Goal: Task Accomplishment & Management: Manage account settings

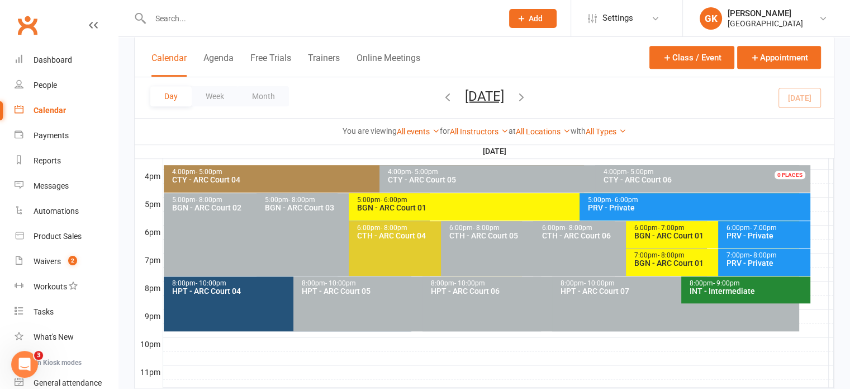
click at [201, 22] on input "text" at bounding box center [321, 19] width 348 height 16
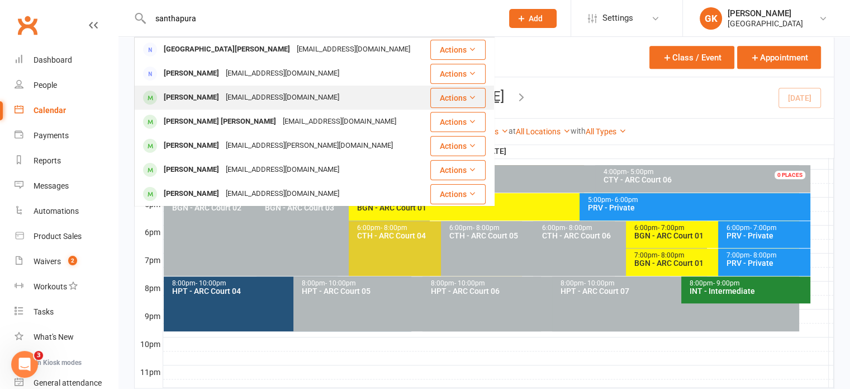
type input "santhapura"
click at [198, 96] on div "[PERSON_NAME]" at bounding box center [191, 97] width 62 height 16
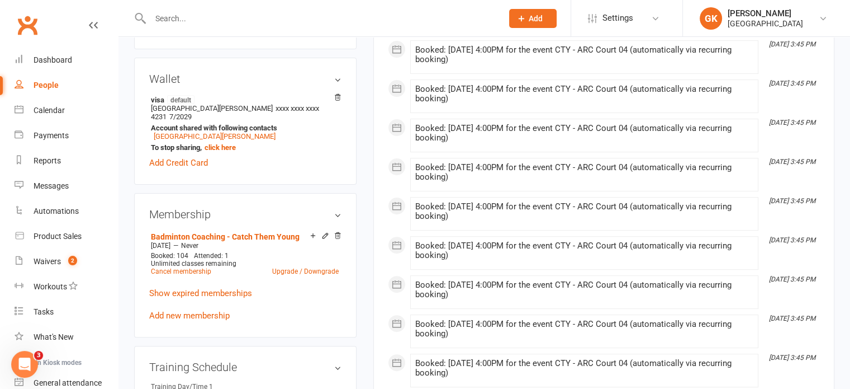
scroll to position [322, 0]
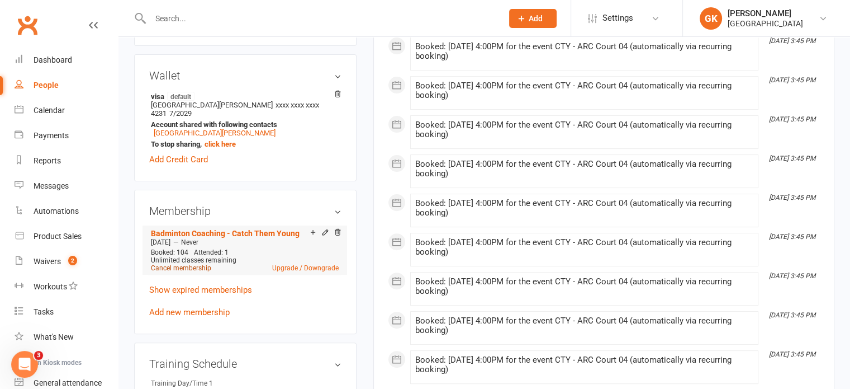
click at [191, 264] on link "Cancel membership" at bounding box center [181, 268] width 60 height 8
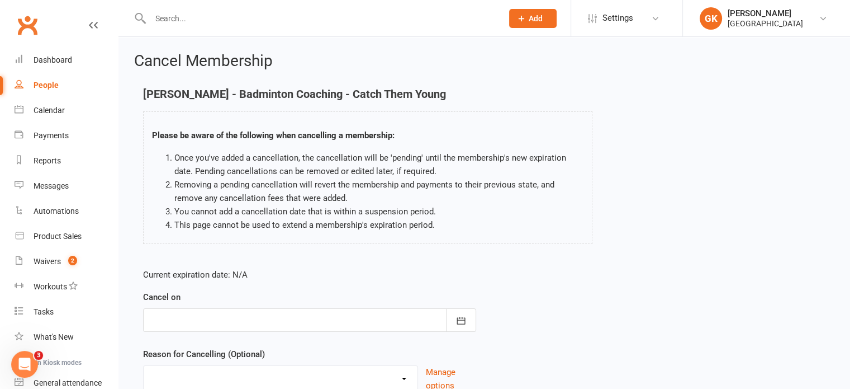
scroll to position [93, 0]
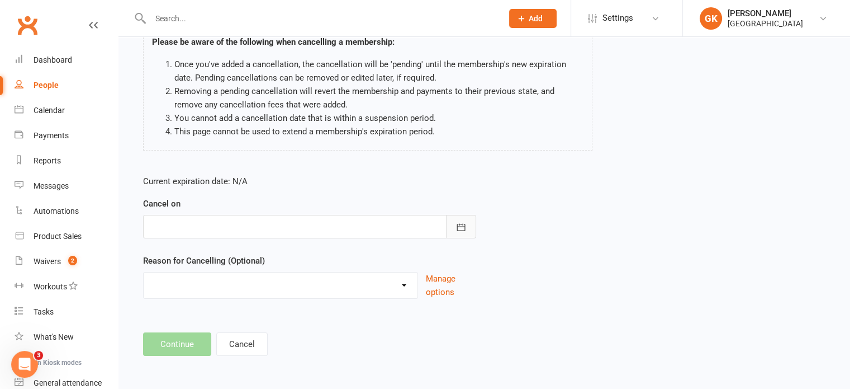
click at [459, 229] on icon "button" at bounding box center [461, 226] width 11 height 11
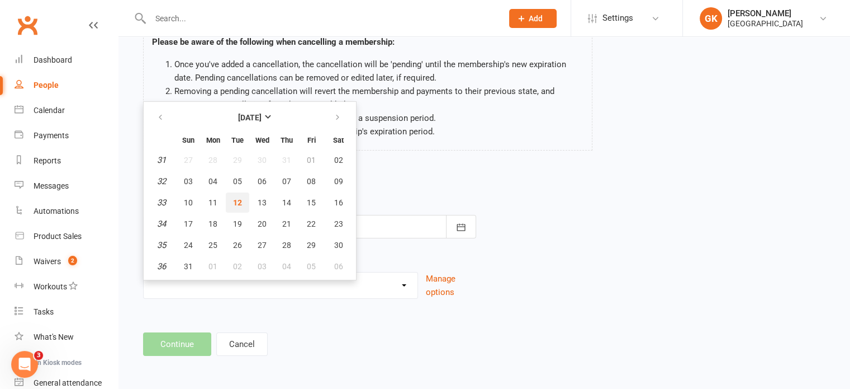
click at [242, 202] on button "12" at bounding box center [237, 202] width 23 height 20
type input "[DATE]"
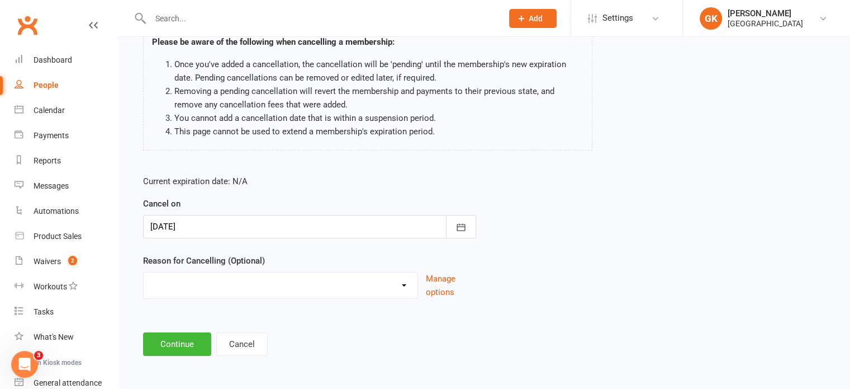
click at [405, 285] on select "Coaches Request Coach Request Customer requested via email to cancel End Of Sum…" at bounding box center [281, 283] width 274 height 22
click at [255, 293] on select "Coaches Request Coach Request Customer requested via email to cancel End Of Sum…" at bounding box center [281, 283] width 274 height 22
select select "8"
click at [144, 272] on select "Coaches Request Coach Request Customer requested via email to cancel End Of Sum…" at bounding box center [281, 283] width 274 height 22
click at [195, 344] on button "Continue" at bounding box center [177, 343] width 68 height 23
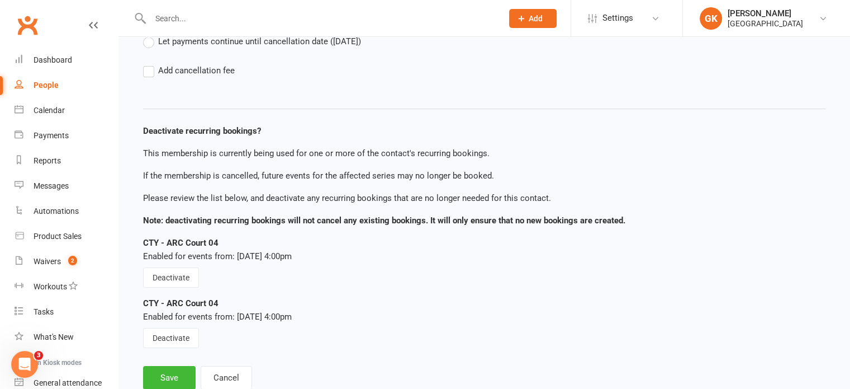
scroll to position [117, 0]
click at [217, 375] on button "Cancel" at bounding box center [226, 376] width 51 height 23
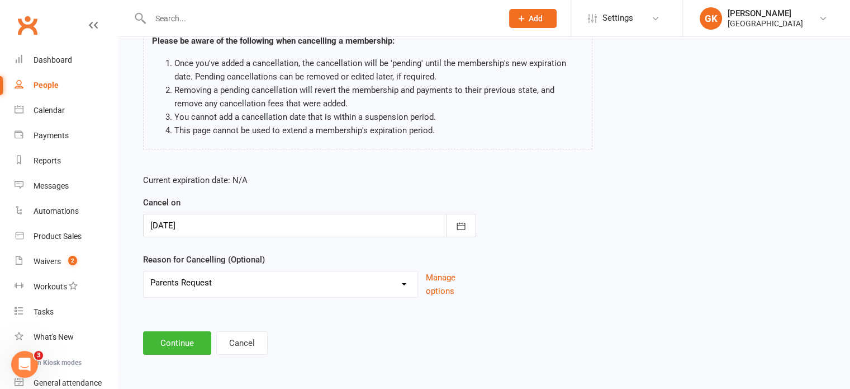
scroll to position [93, 0]
click at [188, 343] on button "Continue" at bounding box center [177, 343] width 68 height 23
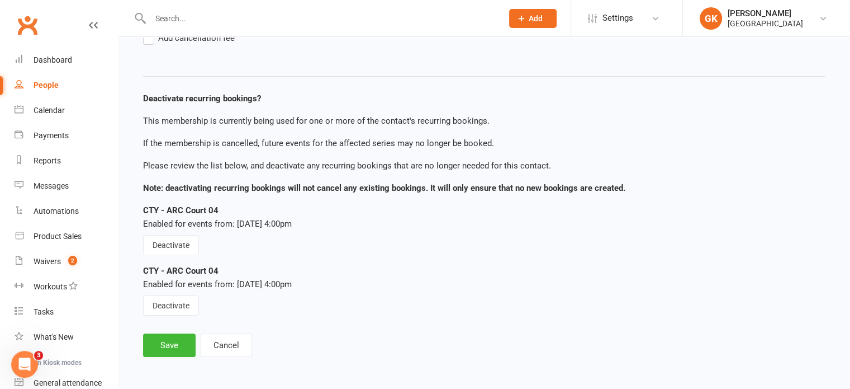
scroll to position [151, 0]
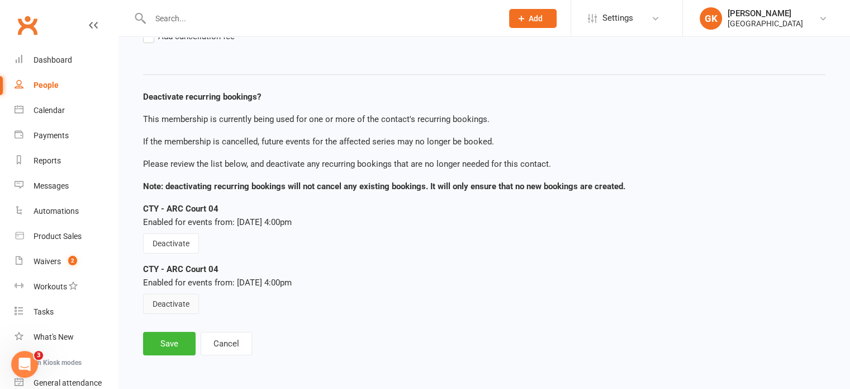
click at [168, 307] on button "Deactivate" at bounding box center [171, 303] width 56 height 20
drag, startPoint x: 178, startPoint y: 243, endPoint x: 164, endPoint y: 245, distance: 14.3
click at [164, 245] on button "Deactivate" at bounding box center [171, 243] width 56 height 20
click at [176, 339] on button "Save" at bounding box center [169, 343] width 53 height 23
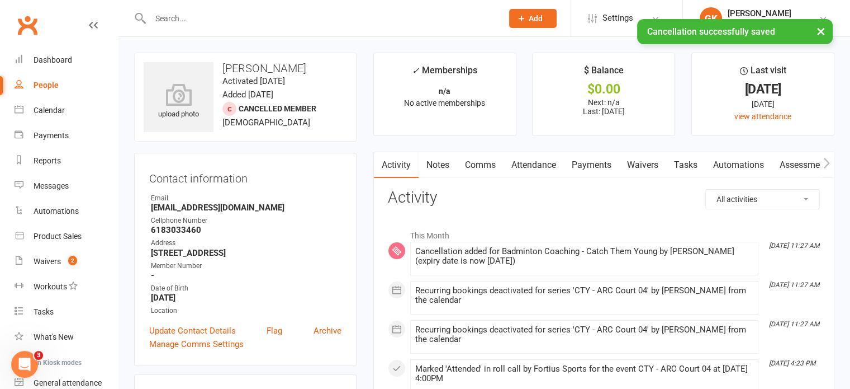
click at [432, 167] on link "Notes" at bounding box center [438, 165] width 39 height 26
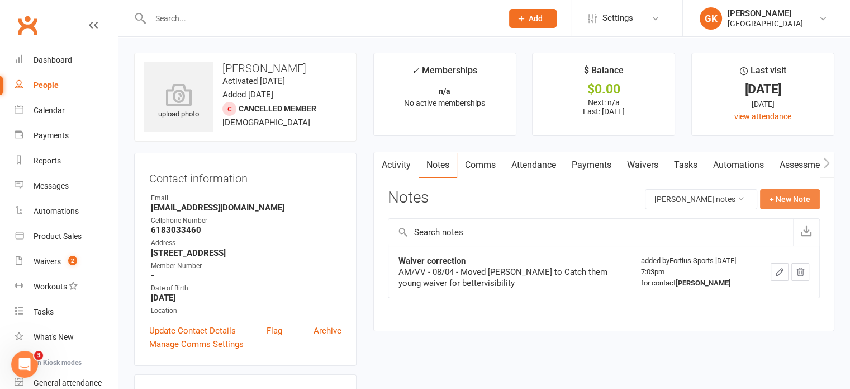
click at [770, 196] on button "+ New Note" at bounding box center [790, 199] width 60 height 20
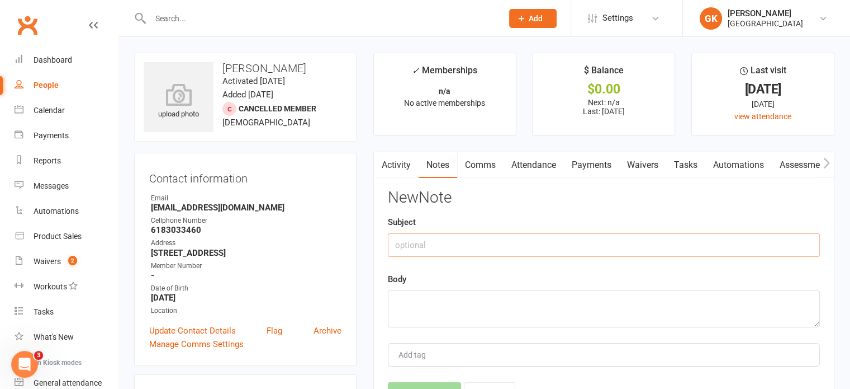
click at [574, 244] on input "text" at bounding box center [604, 244] width 432 height 23
type input "Need to prorate the coaching fee till [DATE]"
click at [502, 315] on textarea at bounding box center [604, 308] width 432 height 37
paste textarea "Need to prorate the coaching fee till [DATE]"
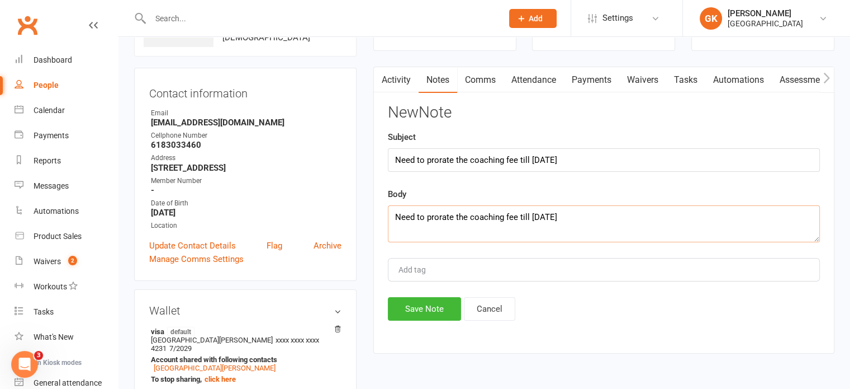
scroll to position [92, 0]
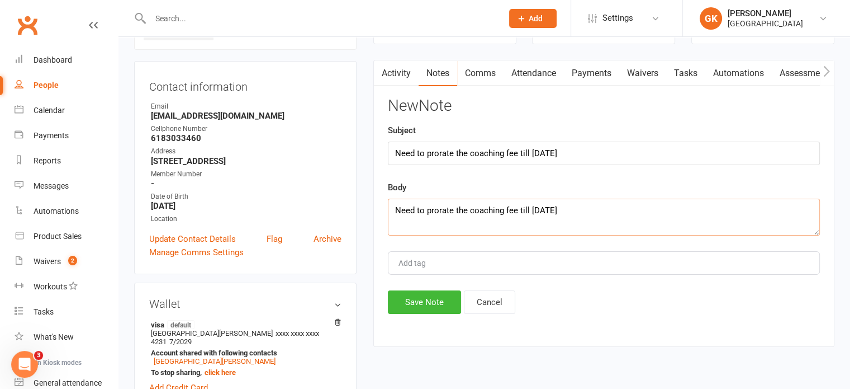
type textarea "Need to prorate the coaching fee till [DATE]"
click at [489, 256] on div "Add tag" at bounding box center [604, 262] width 432 height 23
click at [427, 307] on button "Save Note" at bounding box center [424, 301] width 73 height 23
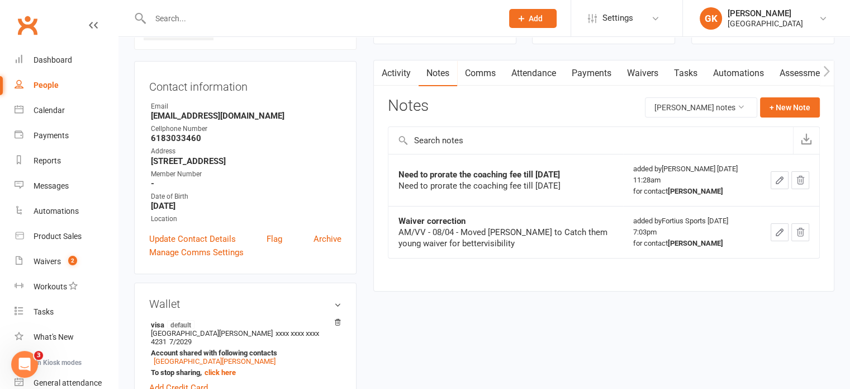
scroll to position [0, 0]
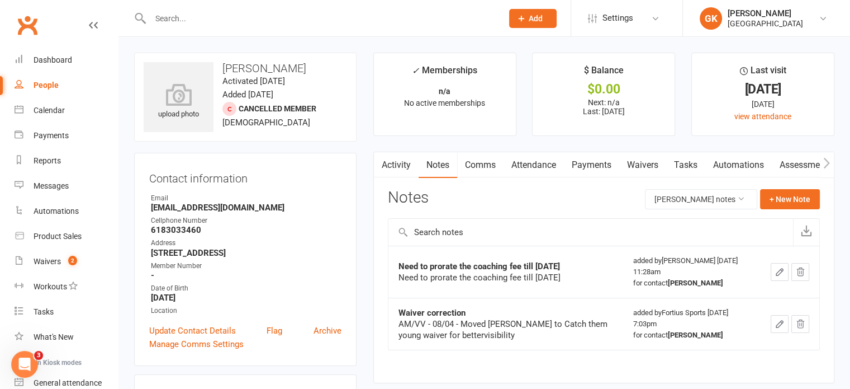
click at [487, 164] on link "Comms" at bounding box center [480, 165] width 46 height 26
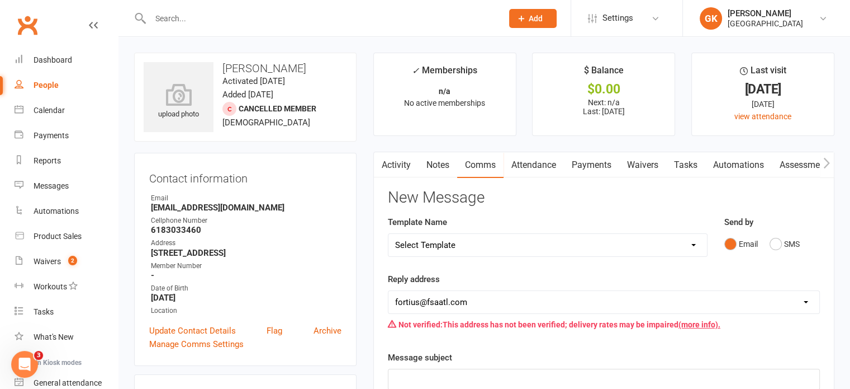
click at [495, 242] on select "Select Template [Email] Badminton Court Schedule [SMS] [Default template - revi…" at bounding box center [548, 245] width 319 height 22
select select "13"
click at [389, 234] on select "Select Template [Email] Badminton Court Schedule [SMS] [Default template - revi…" at bounding box center [548, 245] width 319 height 22
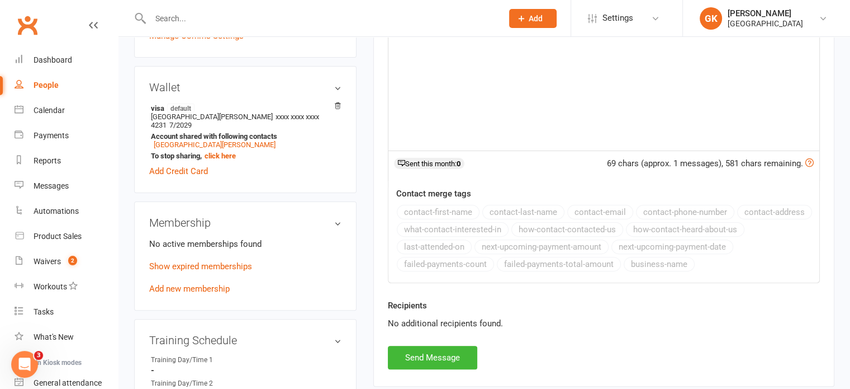
scroll to position [341, 0]
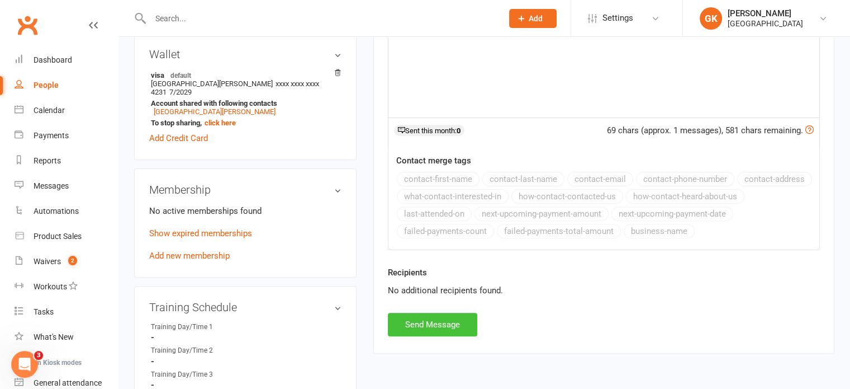
click at [432, 326] on button "Send Message" at bounding box center [432, 323] width 89 height 23
select select
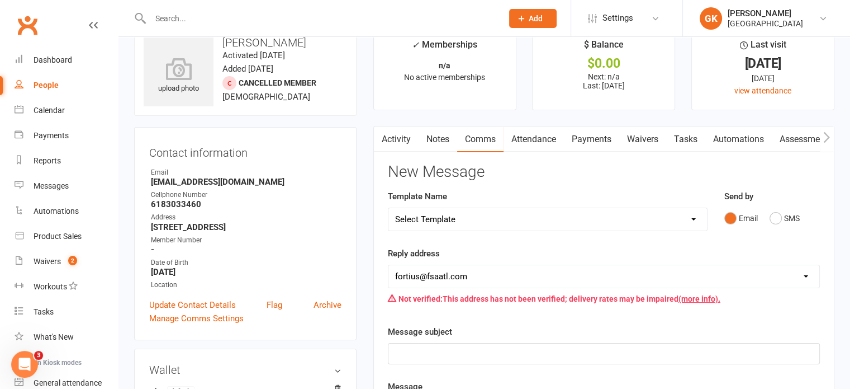
scroll to position [0, 0]
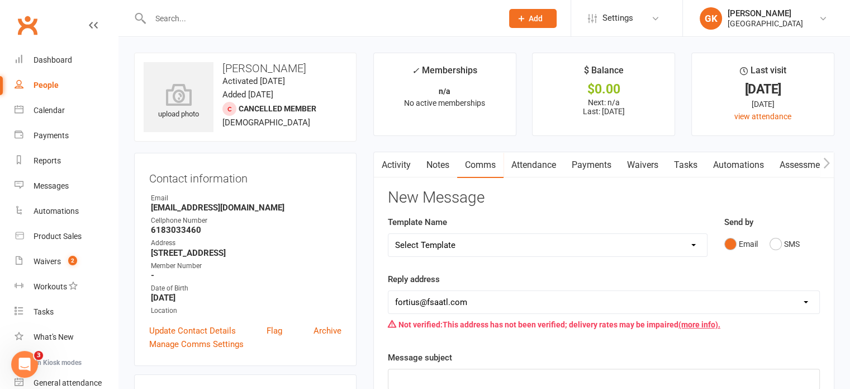
click at [613, 164] on link "Payments" at bounding box center [591, 165] width 55 height 26
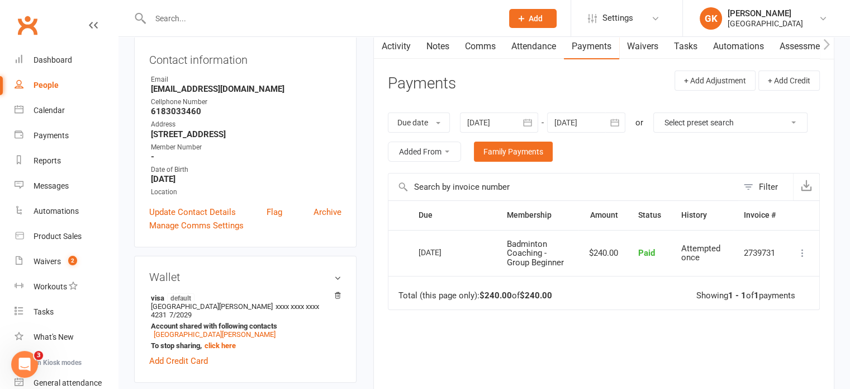
scroll to position [119, 0]
